Goal: Task Accomplishment & Management: Manage account settings

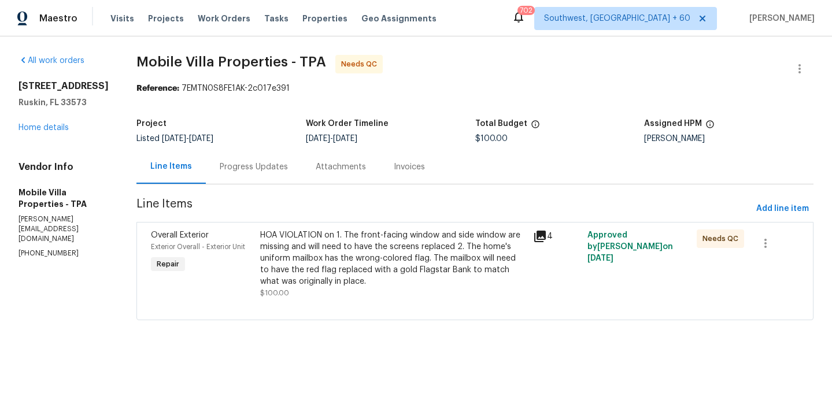
click at [319, 266] on div "HOA VIOLATION on 1. The front-facing window and side window are missing and wil…" at bounding box center [393, 259] width 266 height 58
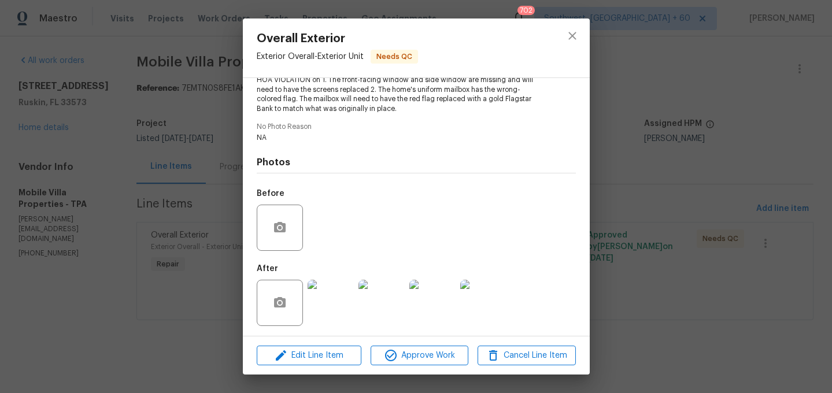
scroll to position [139, 0]
click at [572, 27] on button "close" at bounding box center [573, 36] width 28 height 28
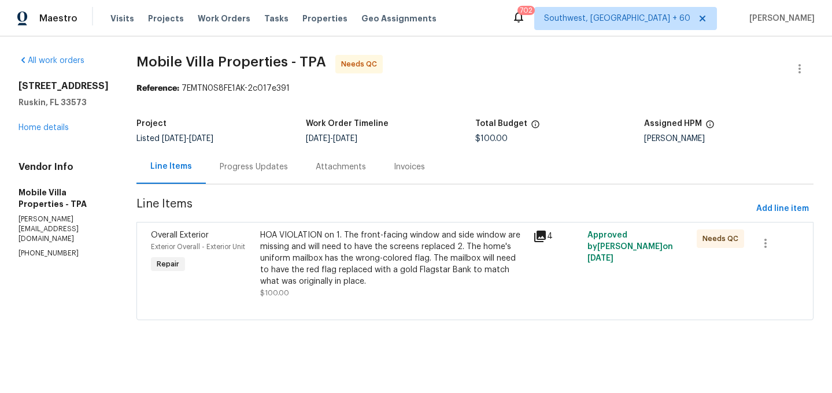
click at [254, 171] on div "Progress Updates" at bounding box center [254, 167] width 68 height 12
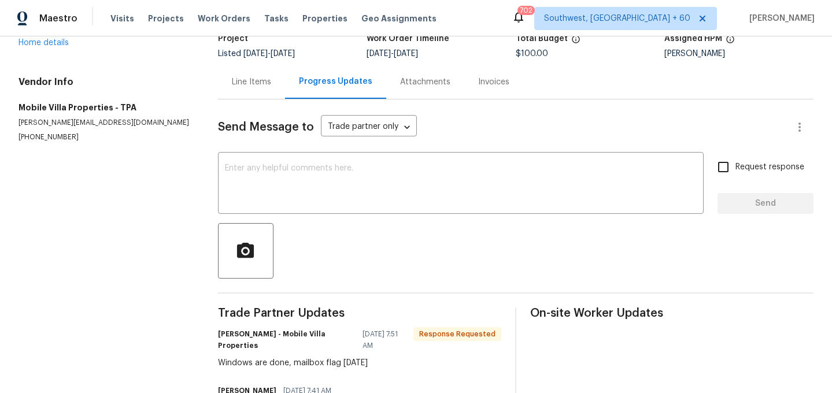
scroll to position [58, 0]
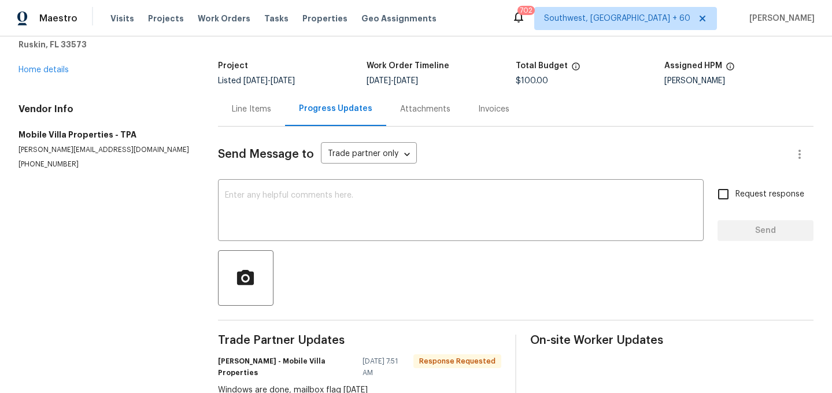
click at [271, 113] on div "Line Items" at bounding box center [251, 110] width 39 height 12
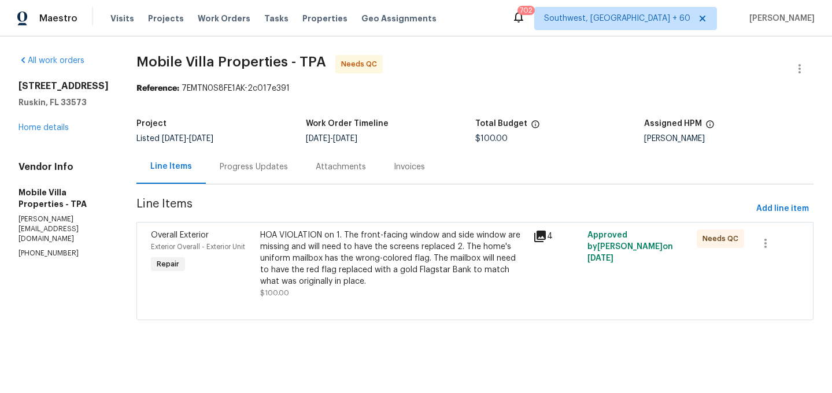
click at [370, 272] on div "HOA VIOLATION on 1. The front-facing window and side window are missing and wil…" at bounding box center [393, 259] width 266 height 58
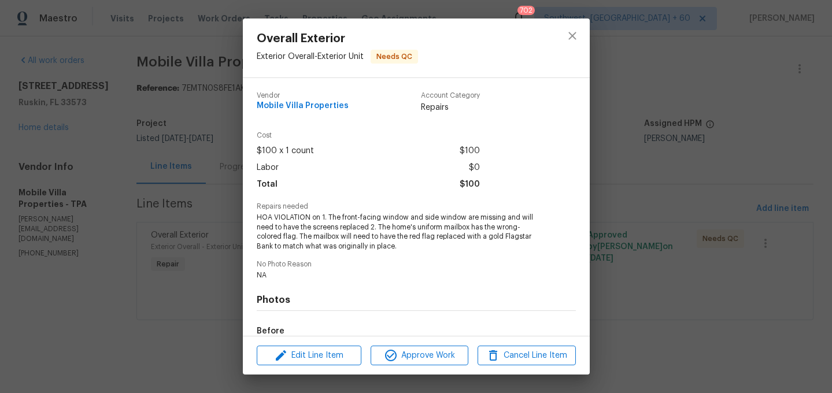
scroll to position [139, 0]
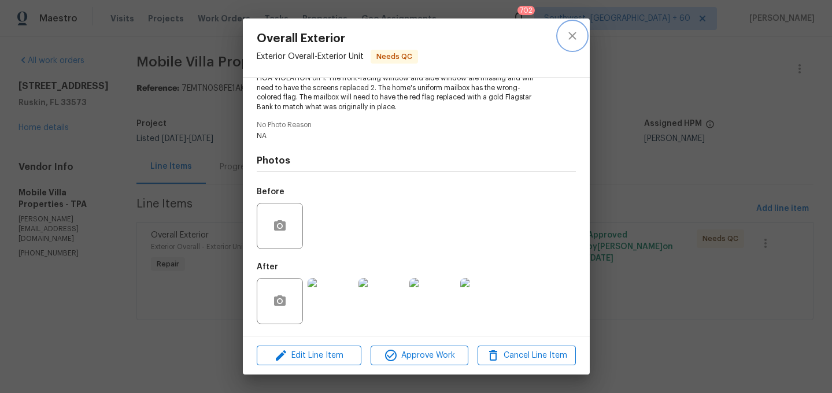
click at [571, 44] on button "close" at bounding box center [573, 36] width 28 height 28
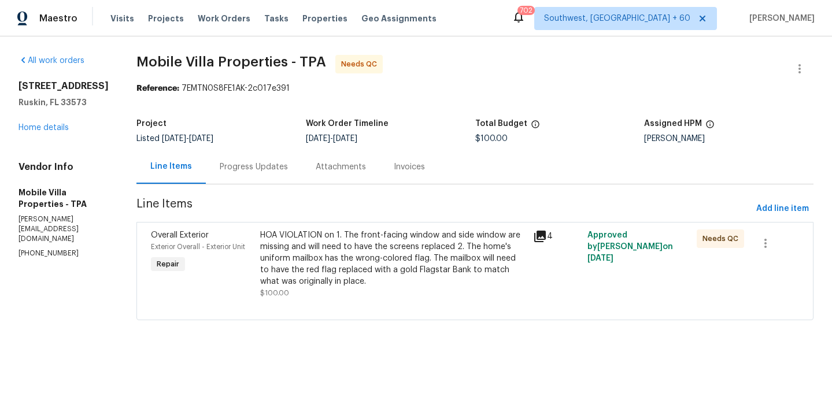
click at [262, 170] on div "Progress Updates" at bounding box center [254, 167] width 68 height 12
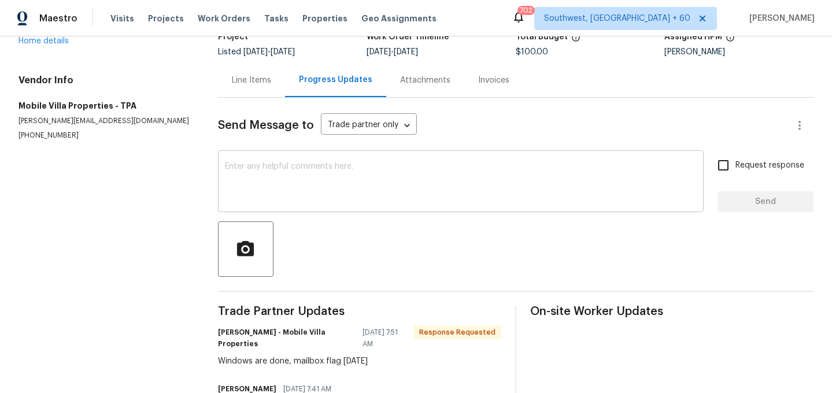
scroll to position [58, 0]
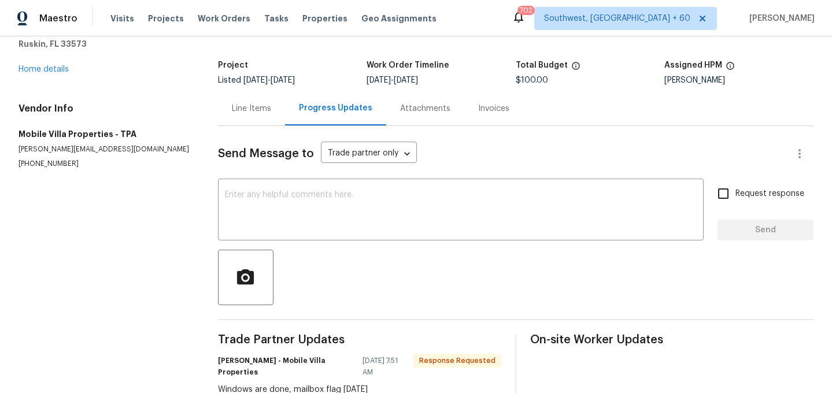
click at [283, 113] on div "Line Items" at bounding box center [251, 108] width 67 height 34
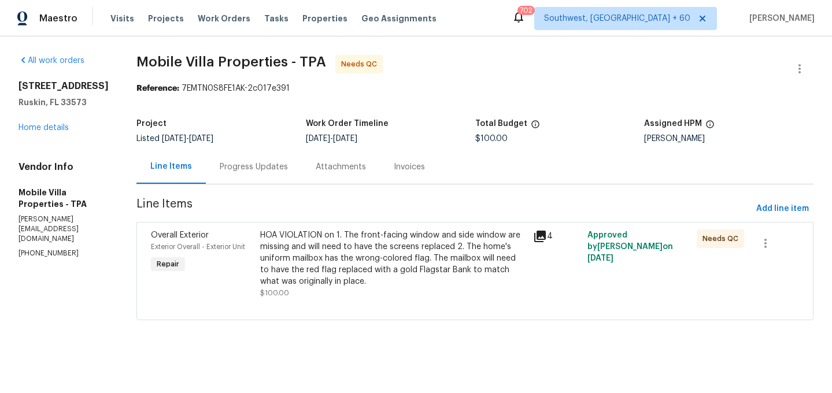
click at [363, 245] on div "HOA VIOLATION on 1. The front-facing window and side window are missing and wil…" at bounding box center [393, 259] width 266 height 58
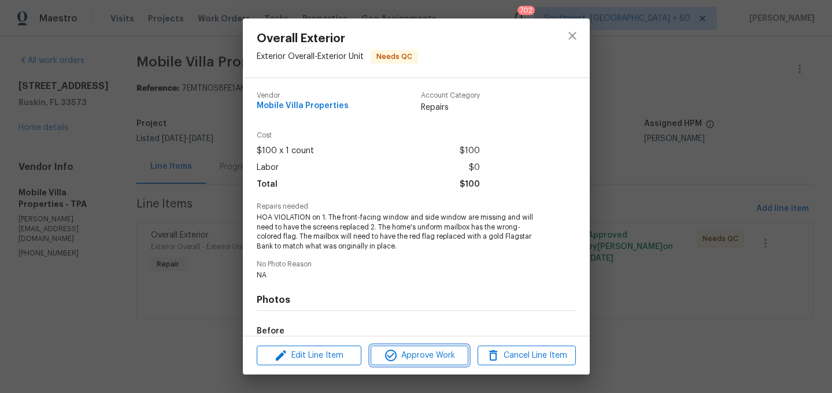
click at [410, 349] on span "Approve Work" at bounding box center [419, 356] width 91 height 14
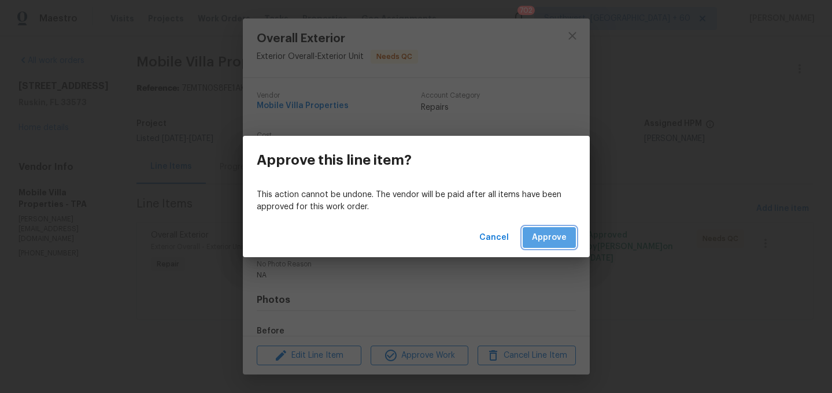
click at [550, 231] on span "Approve" at bounding box center [549, 238] width 35 height 14
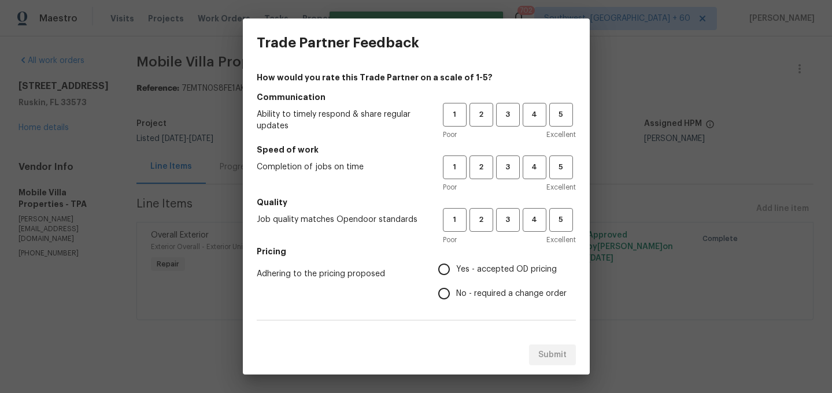
click at [561, 128] on div "1 2 3 4 5 Poor Excellent" at bounding box center [509, 122] width 133 height 38
click at [561, 121] on span "5" at bounding box center [561, 114] width 21 height 13
click at [556, 166] on span "5" at bounding box center [561, 167] width 21 height 13
click at [565, 227] on button "5" at bounding box center [562, 220] width 24 height 24
click at [445, 267] on input "Yes - accepted OD pricing" at bounding box center [444, 269] width 24 height 24
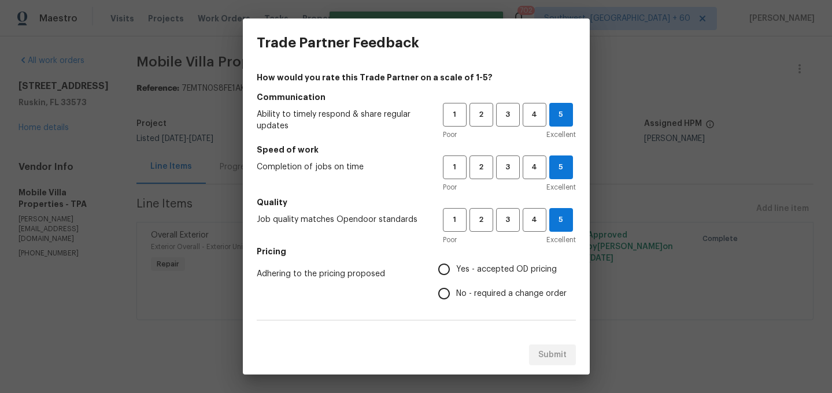
radio input "true"
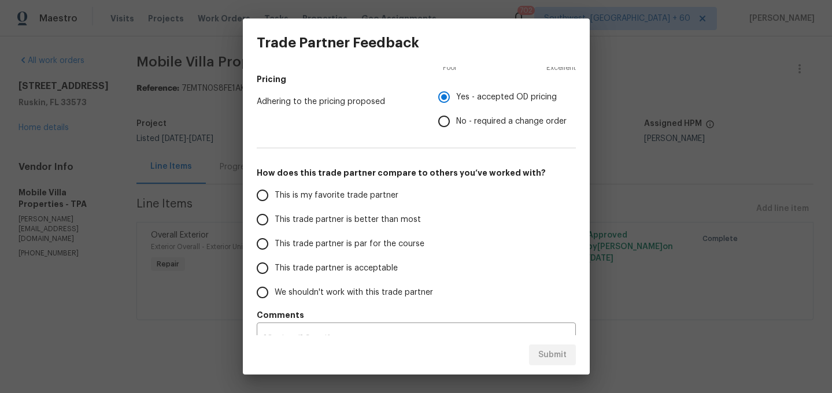
scroll to position [194, 0]
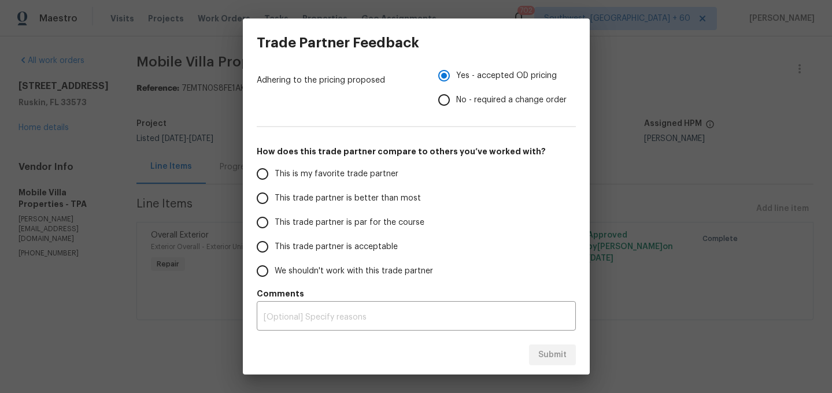
click at [267, 176] on input "This is my favorite trade partner" at bounding box center [262, 174] width 24 height 24
click at [550, 355] on span "Submit" at bounding box center [553, 355] width 28 height 14
radio input "true"
